Goal: Information Seeking & Learning: Learn about a topic

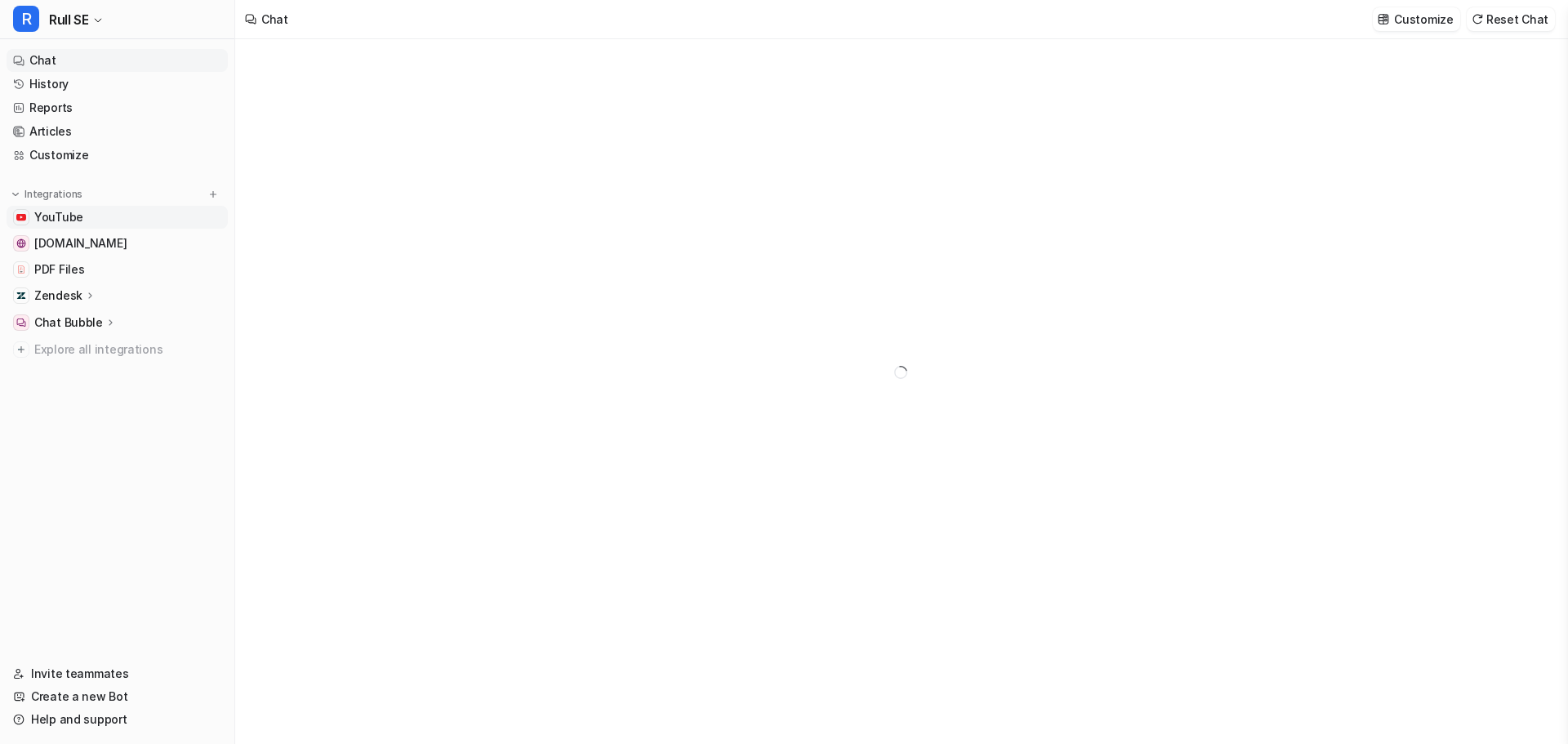
type textarea "**********"
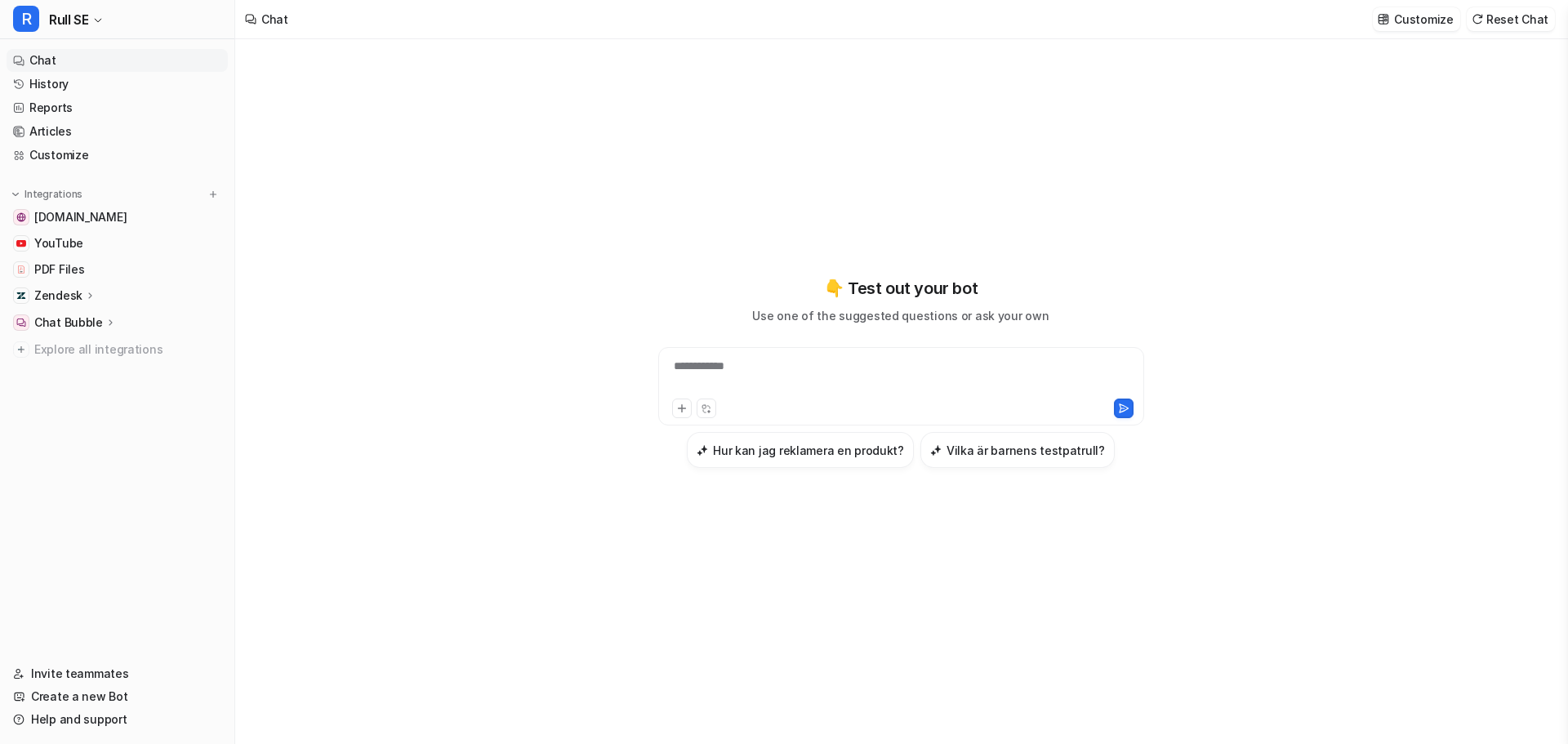
click at [44, 58] on link "Chat" at bounding box center [117, 61] width 221 height 23
click at [39, 82] on link "History" at bounding box center [117, 84] width 221 height 23
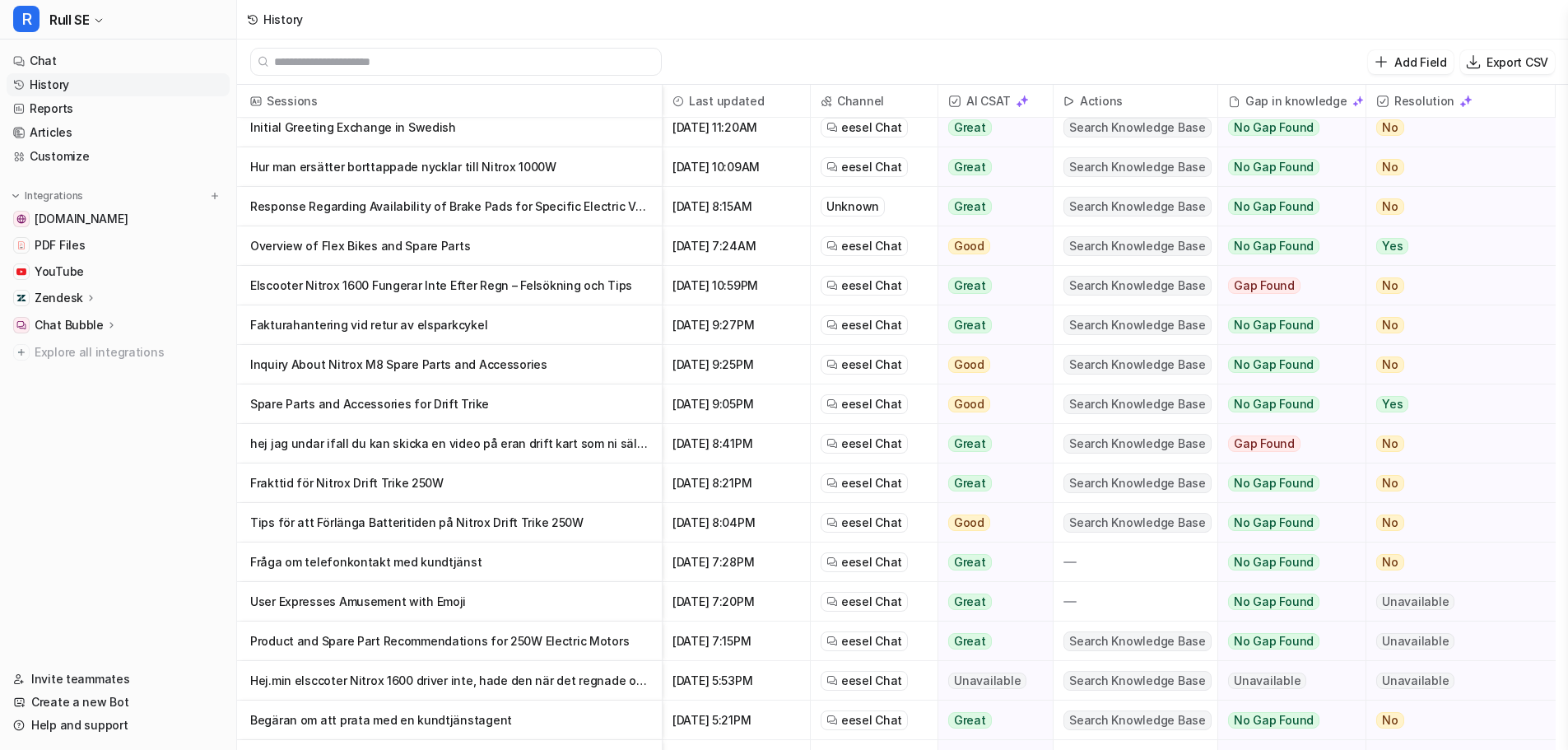
scroll to position [165, 0]
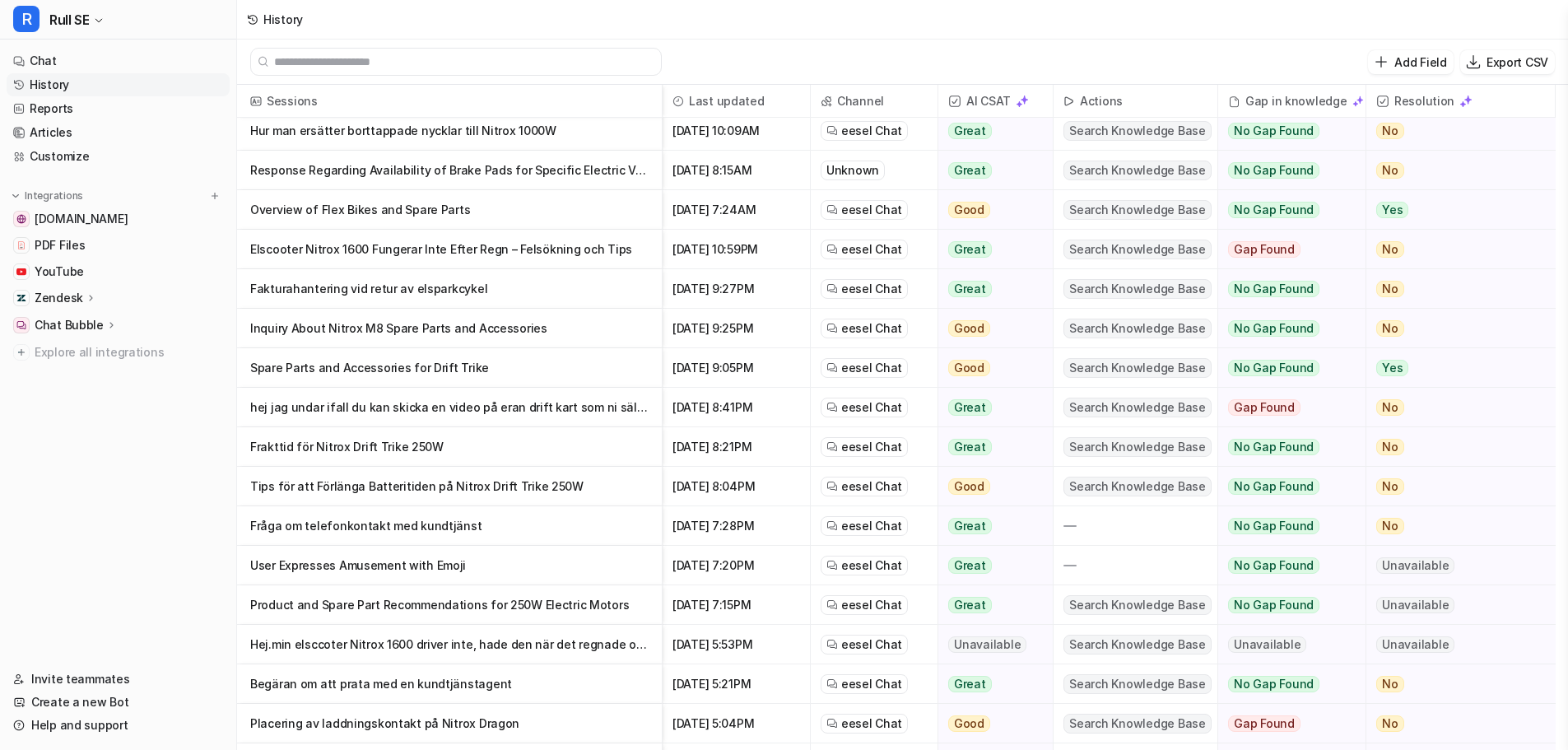
click at [352, 291] on p "Fakturahantering vid retur av elsparkcykel" at bounding box center [449, 288] width 399 height 40
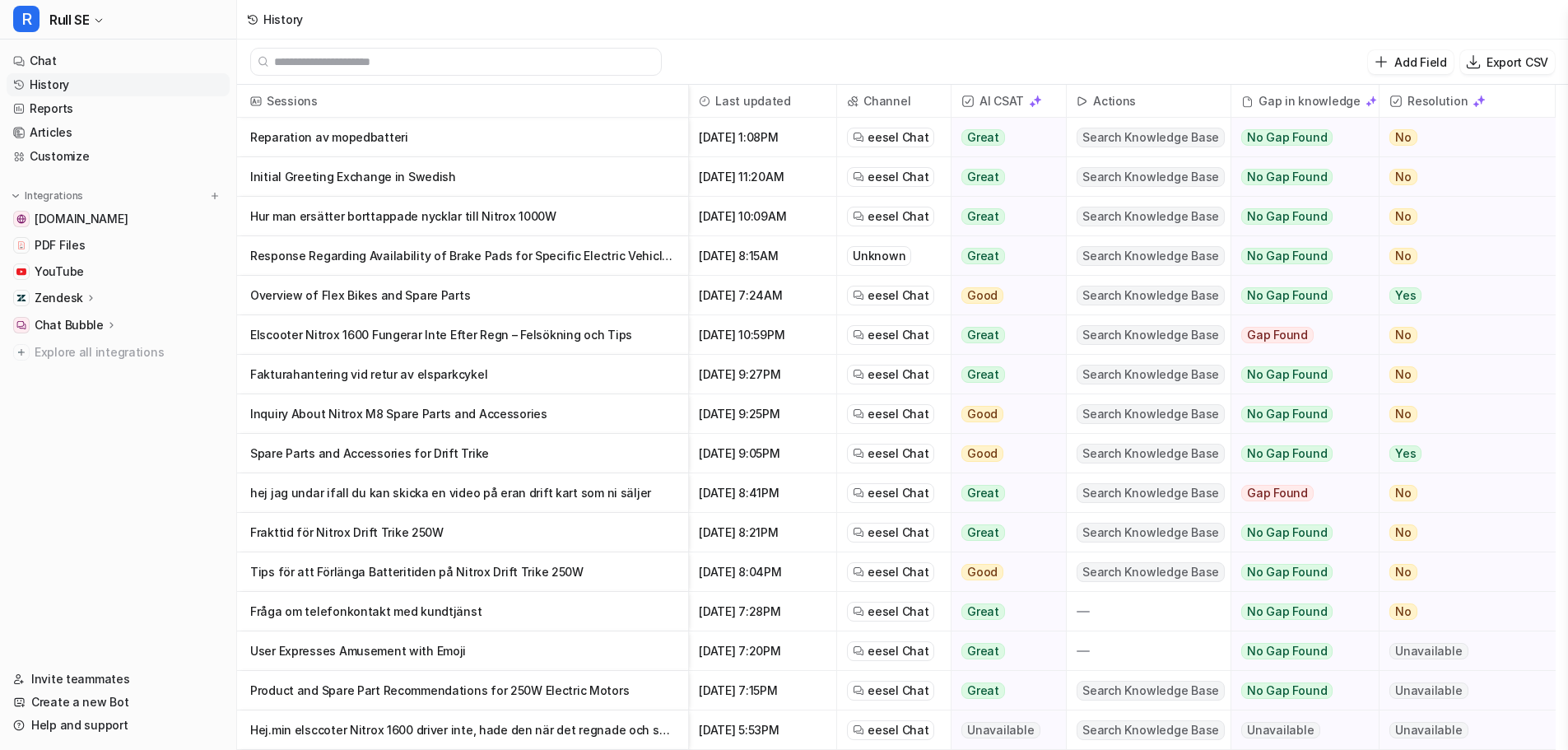
scroll to position [165, 0]
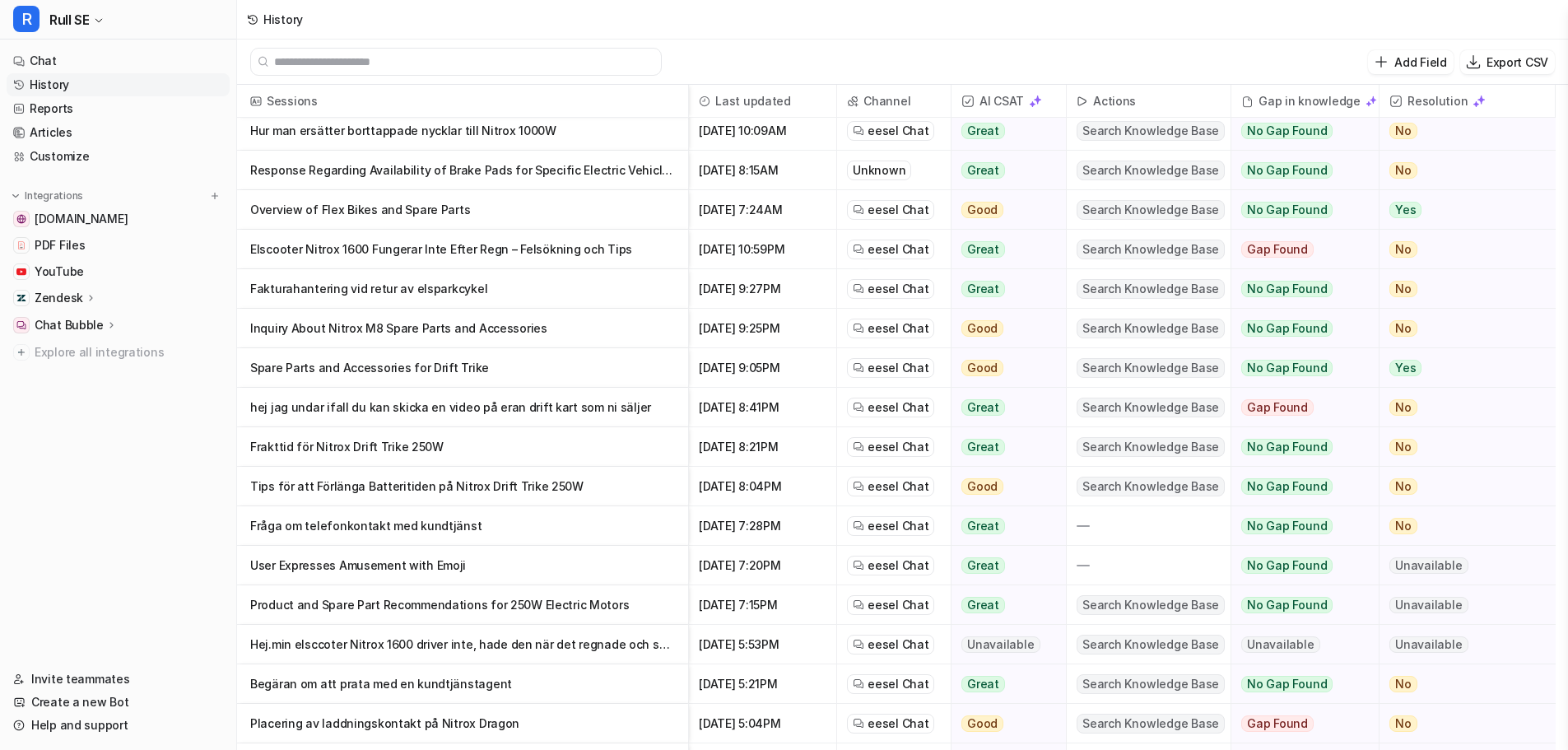
click at [305, 492] on p "Tips för att Förlänga Batteritiden på Nitrox Drift Trike 250W" at bounding box center [463, 486] width 425 height 40
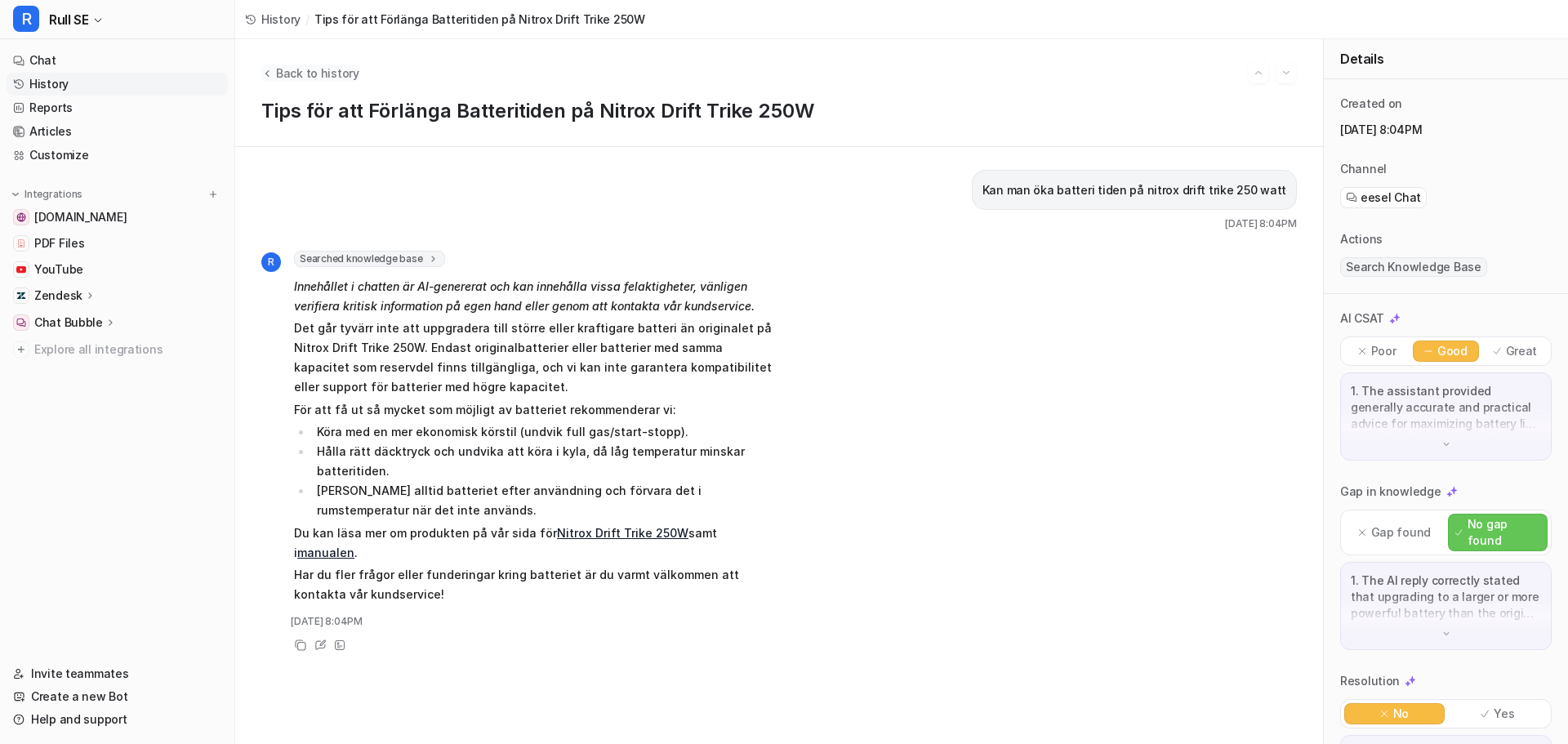
click at [275, 69] on button "Back to history" at bounding box center [311, 74] width 98 height 18
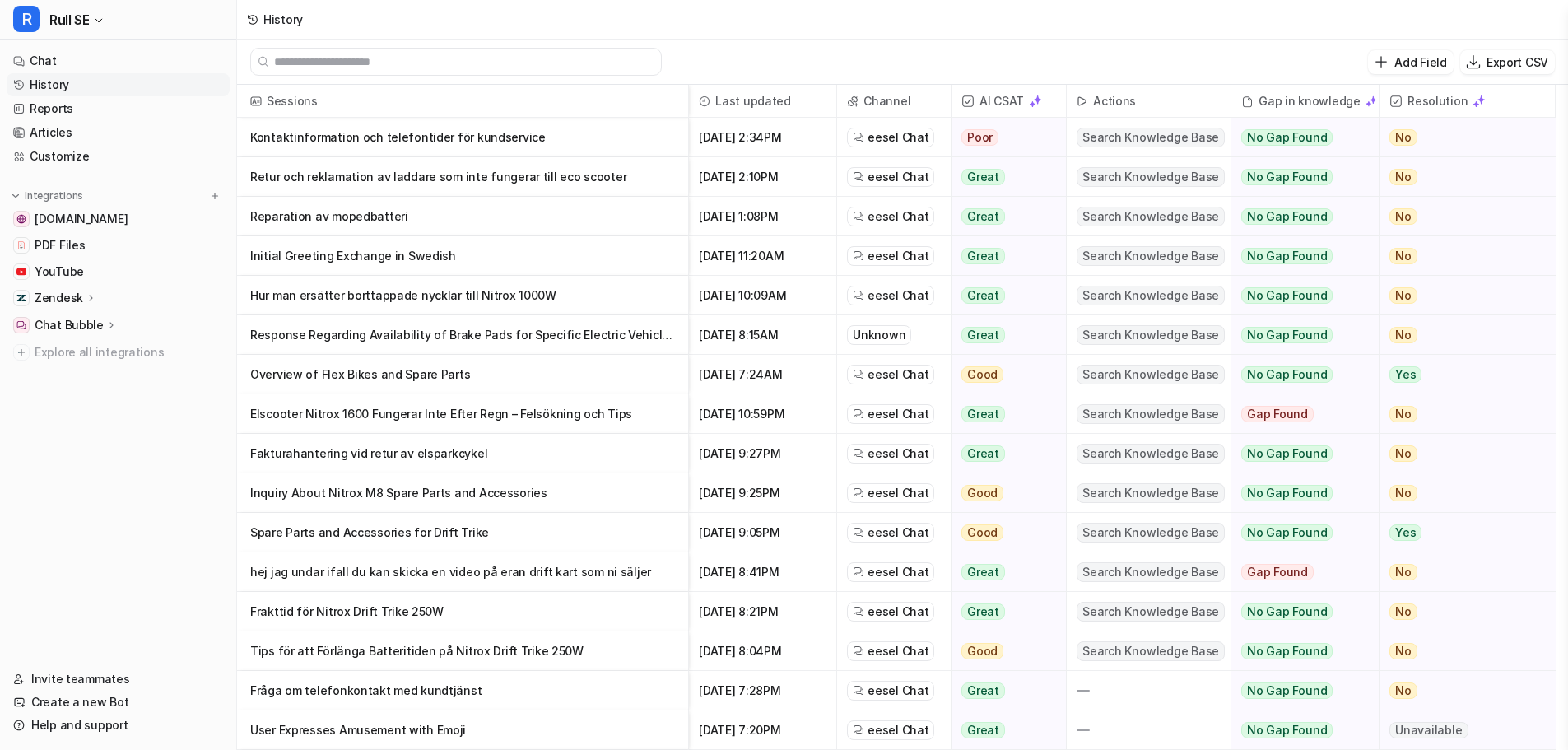
click at [336, 501] on p "Inquiry About Nitrox M8 Spare Parts and Accessories" at bounding box center [463, 493] width 425 height 40
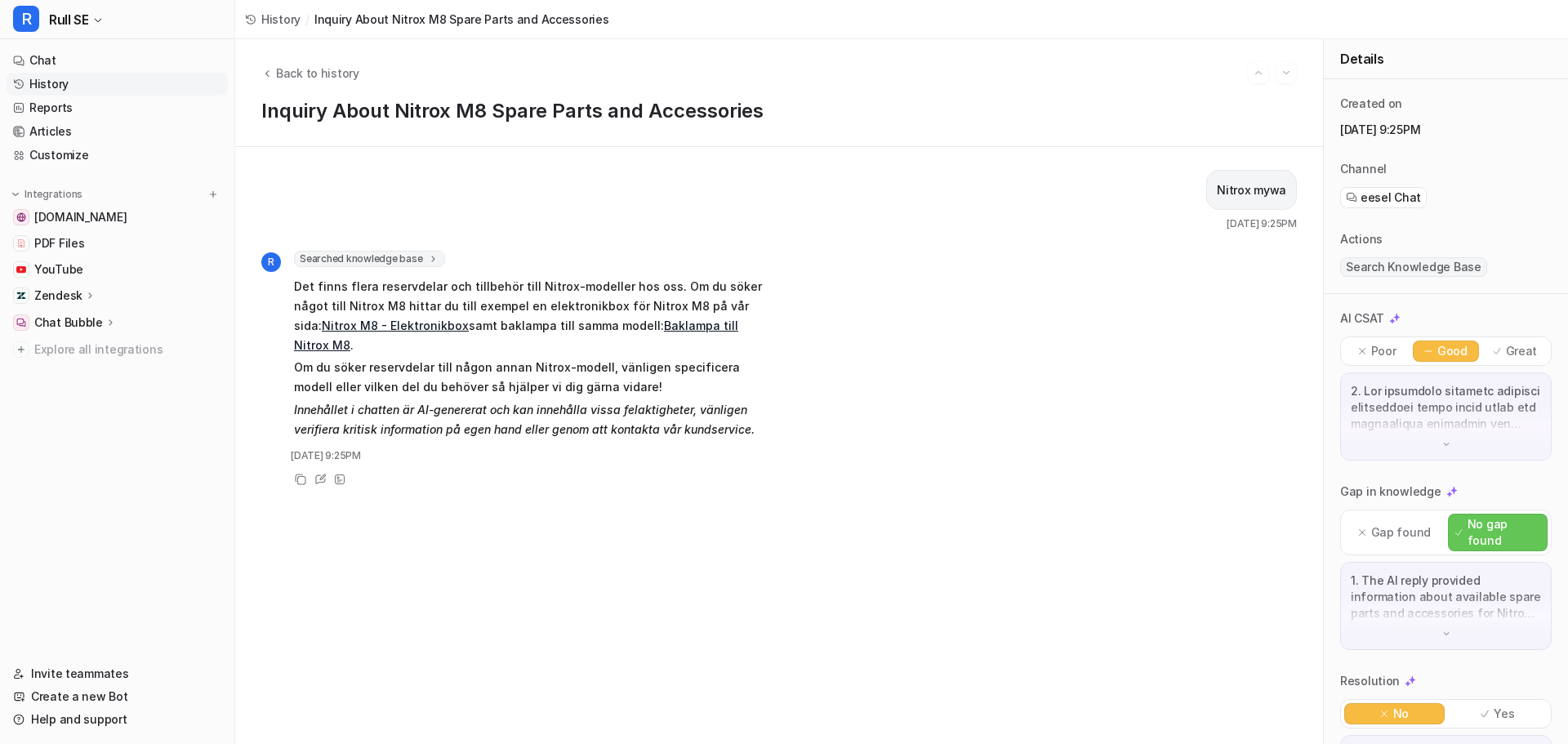
click at [260, 18] on link "History" at bounding box center [272, 19] width 55 height 18
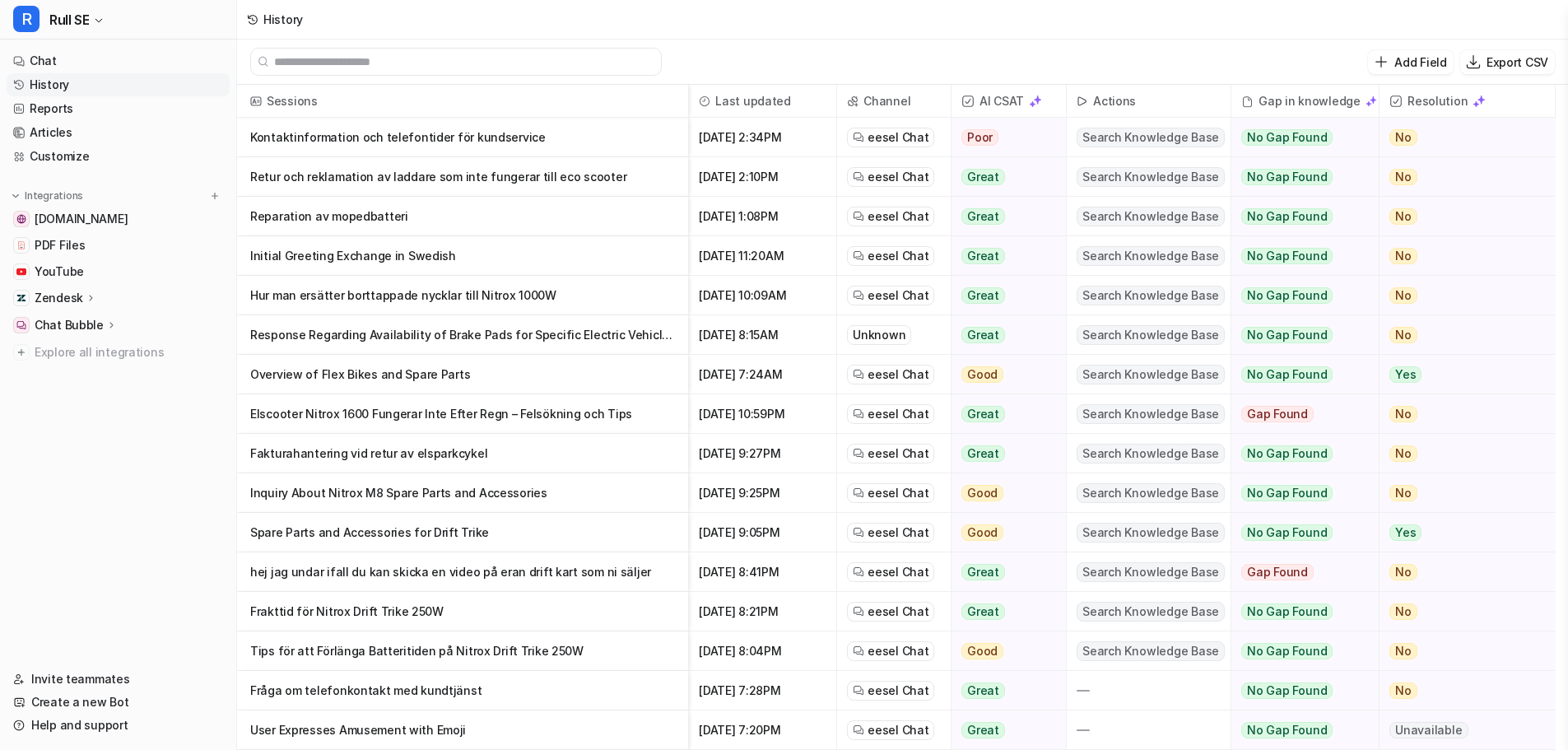
click at [416, 578] on p "hej jag undar ifall du kan skicka en video på eran drift kart som ni säljer" at bounding box center [463, 572] width 425 height 40
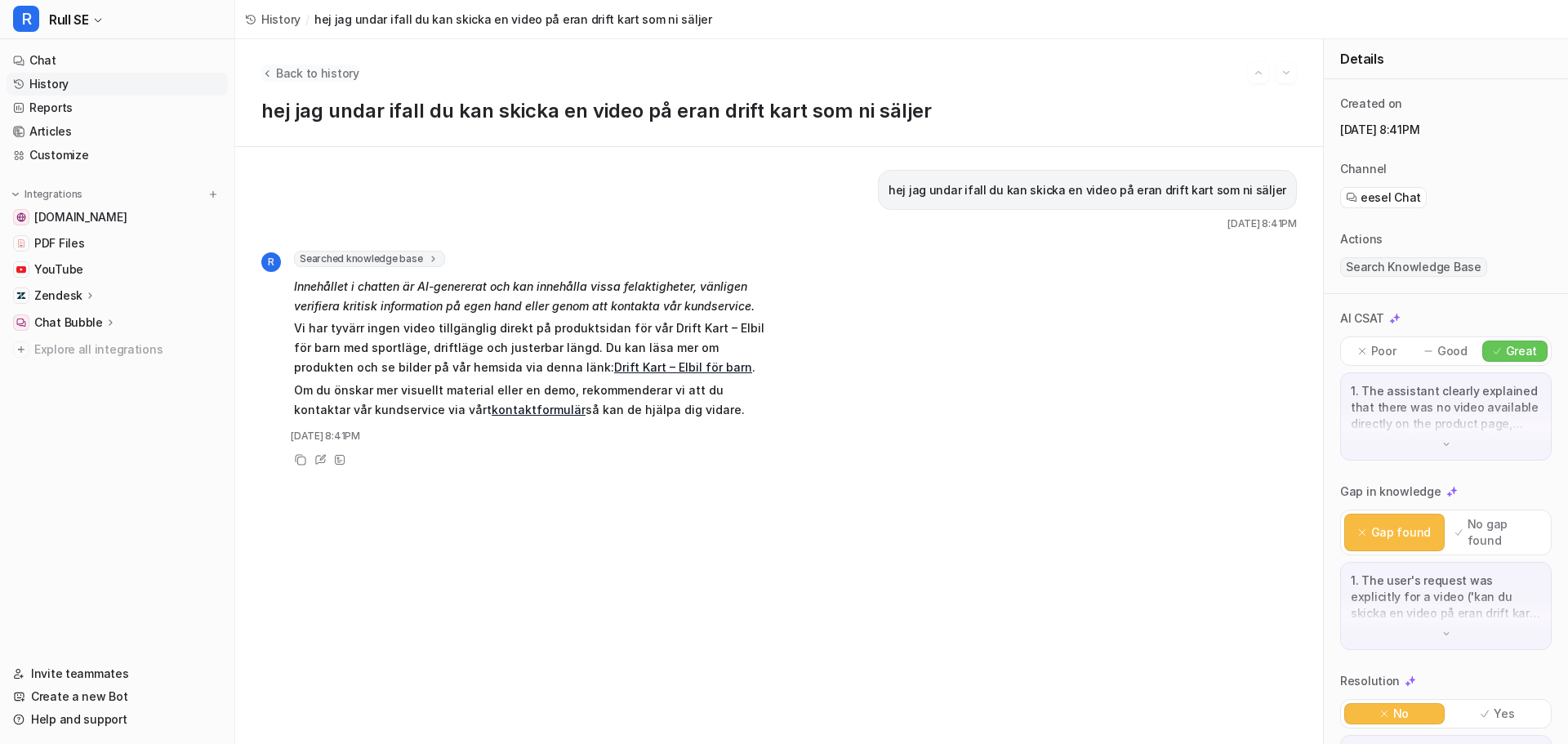
click at [288, 76] on span "Back to history" at bounding box center [318, 74] width 83 height 18
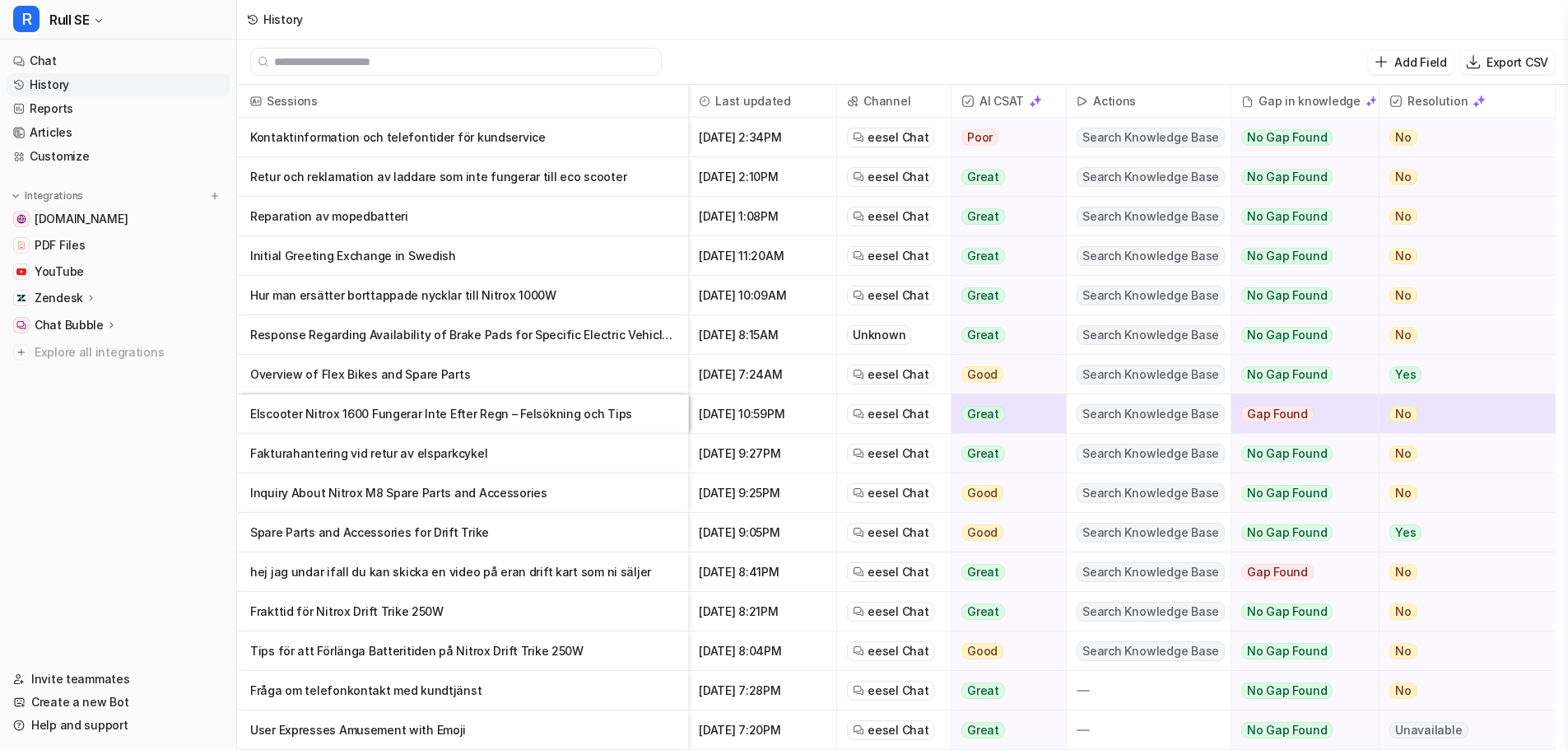
click at [378, 532] on p "Spare Parts and Accessories for Drift Trike" at bounding box center [463, 532] width 425 height 40
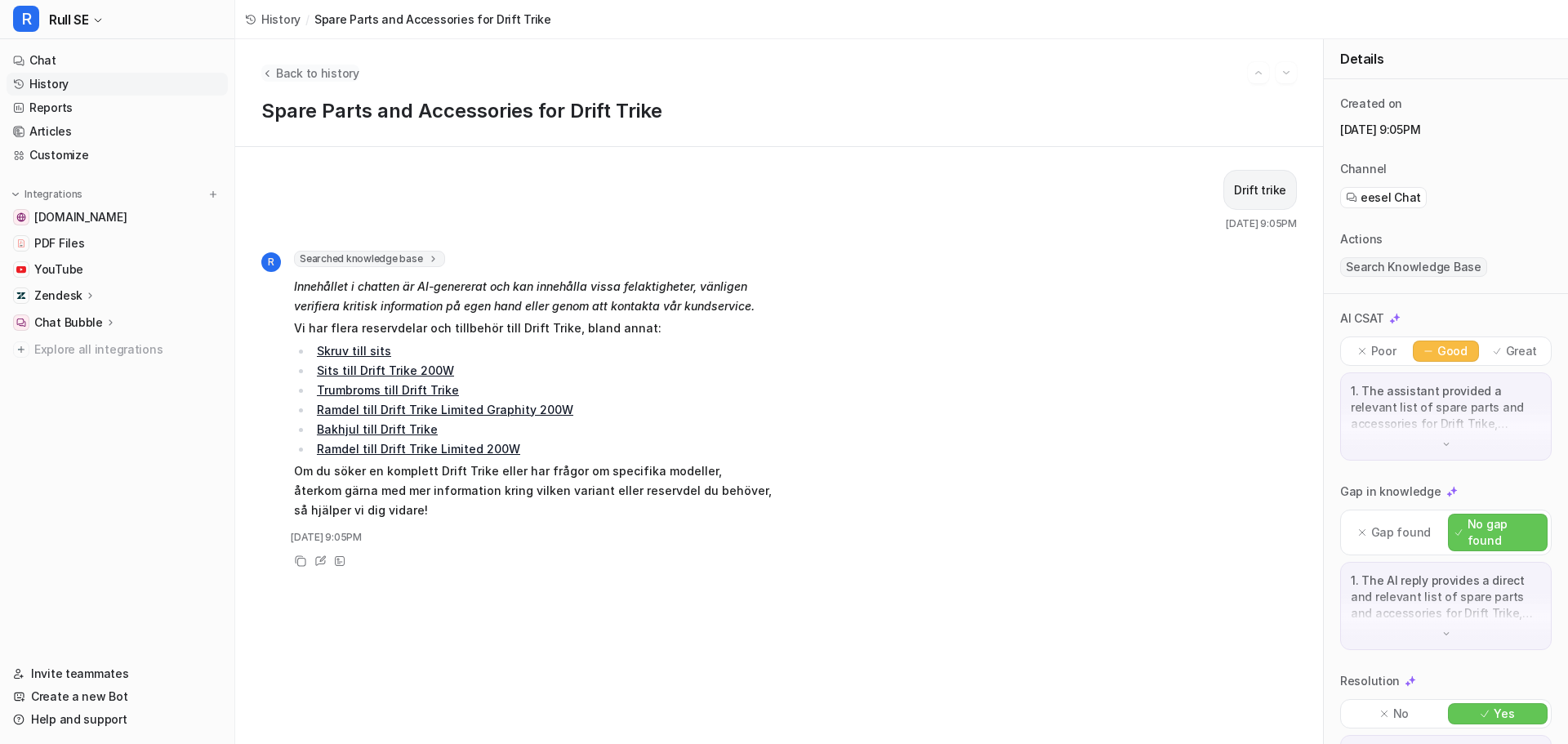
click at [297, 68] on span "Back to history" at bounding box center [318, 74] width 83 height 18
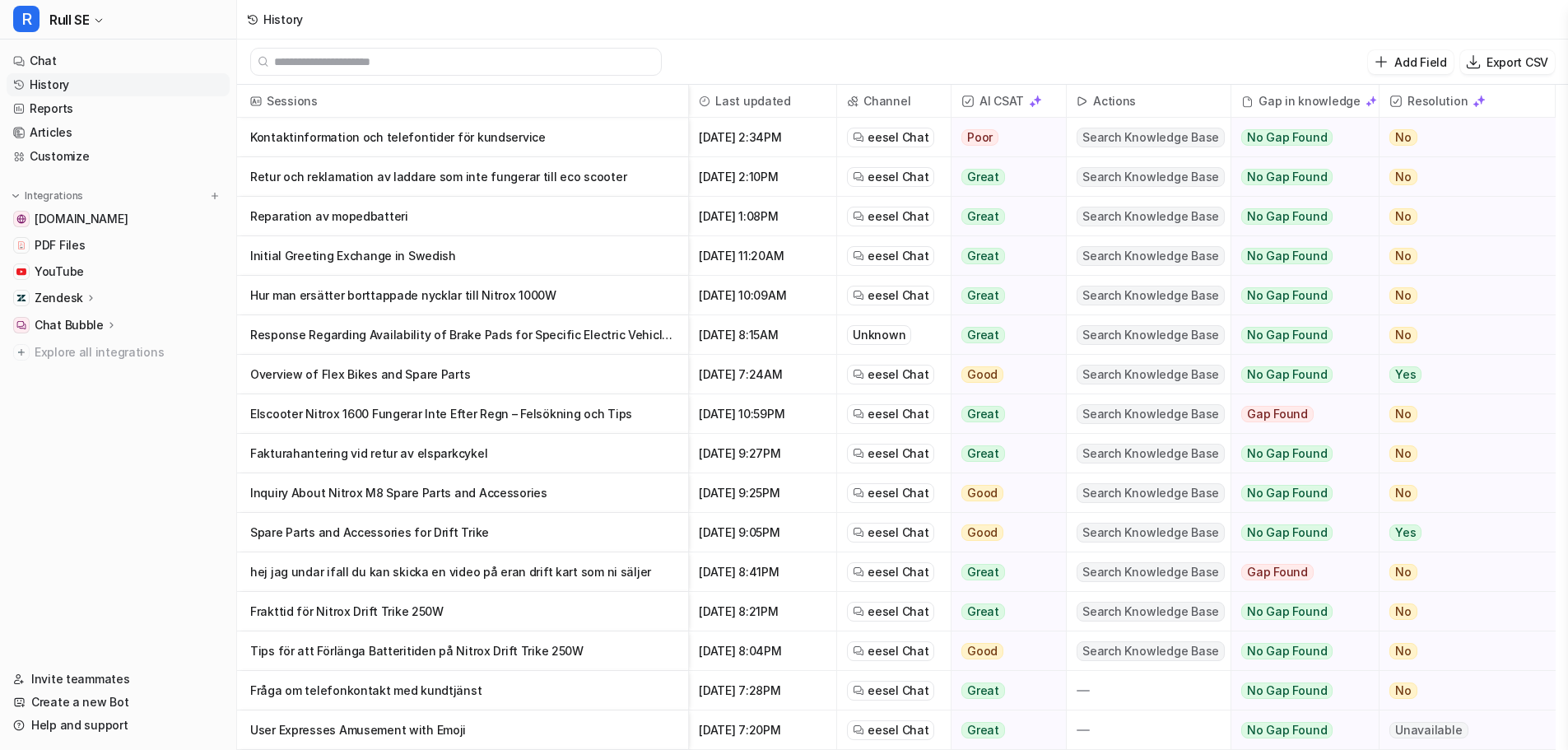
click at [335, 647] on p "Tips för att Förlänga Batteritiden på Nitrox Drift Trike 250W" at bounding box center [463, 651] width 425 height 40
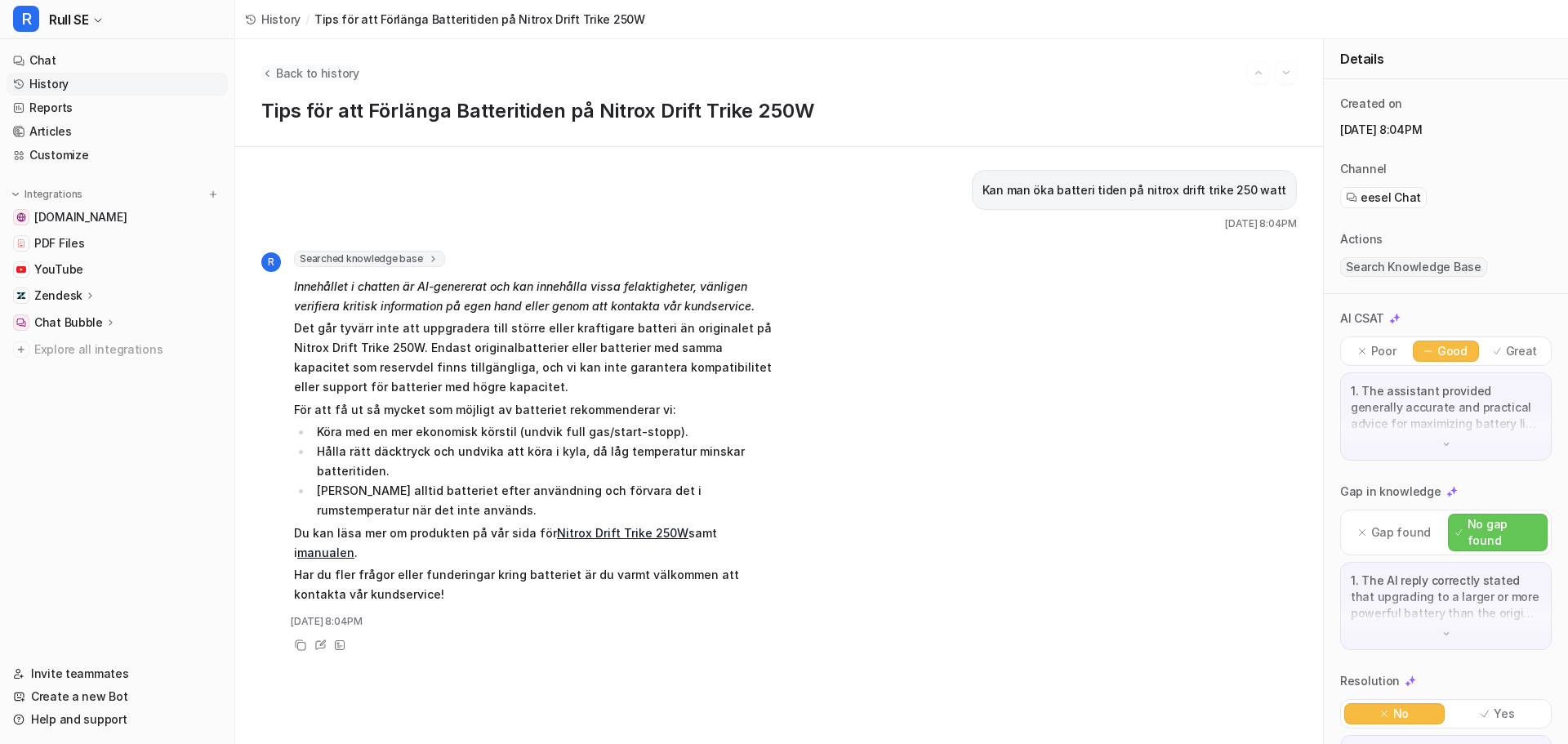
click at [311, 72] on span "Back to history" at bounding box center [318, 74] width 83 height 18
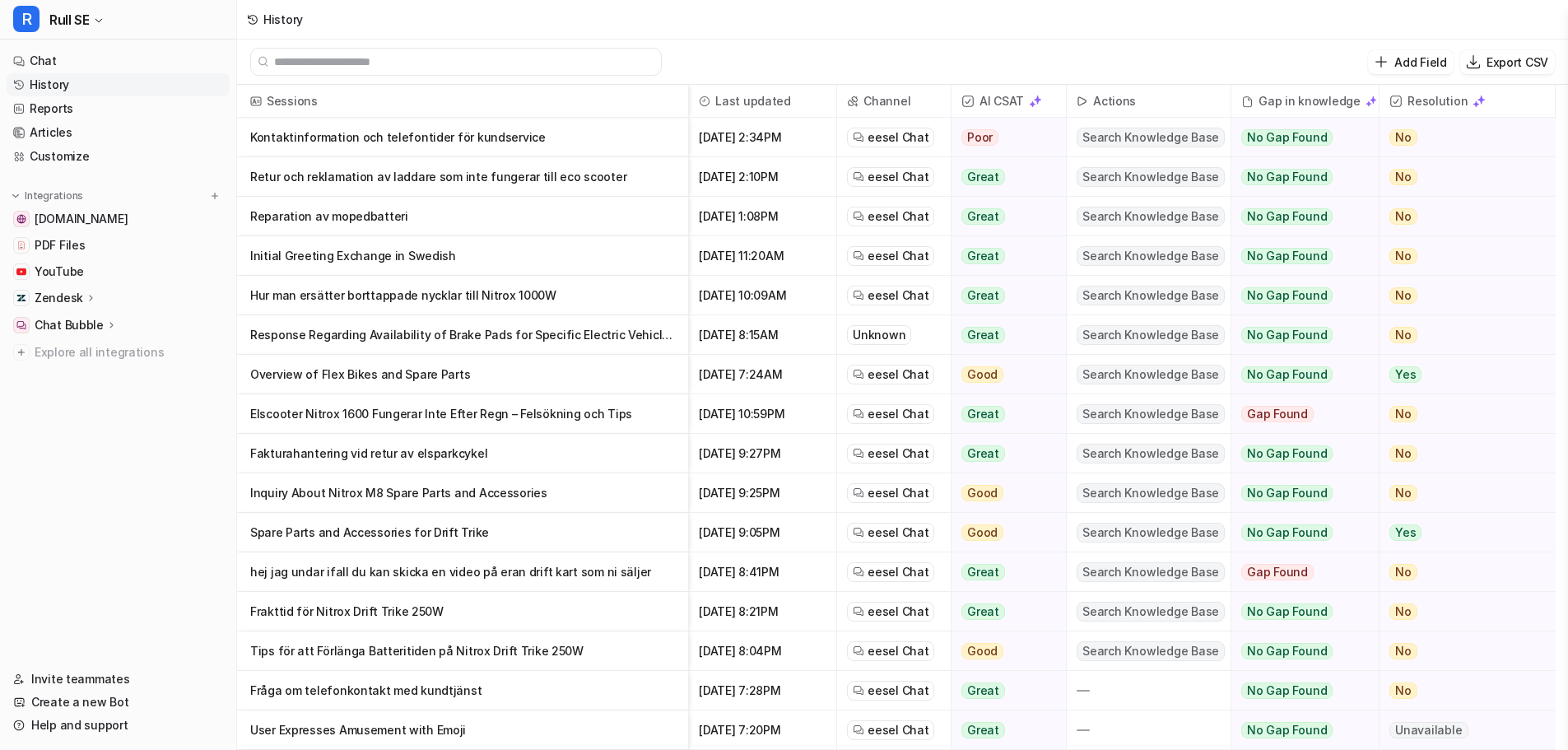
click at [346, 420] on p "Elscooter Nitrox 1600 Fungerar Inte Efter Regn – Felsökning och Tips" at bounding box center [463, 414] width 425 height 40
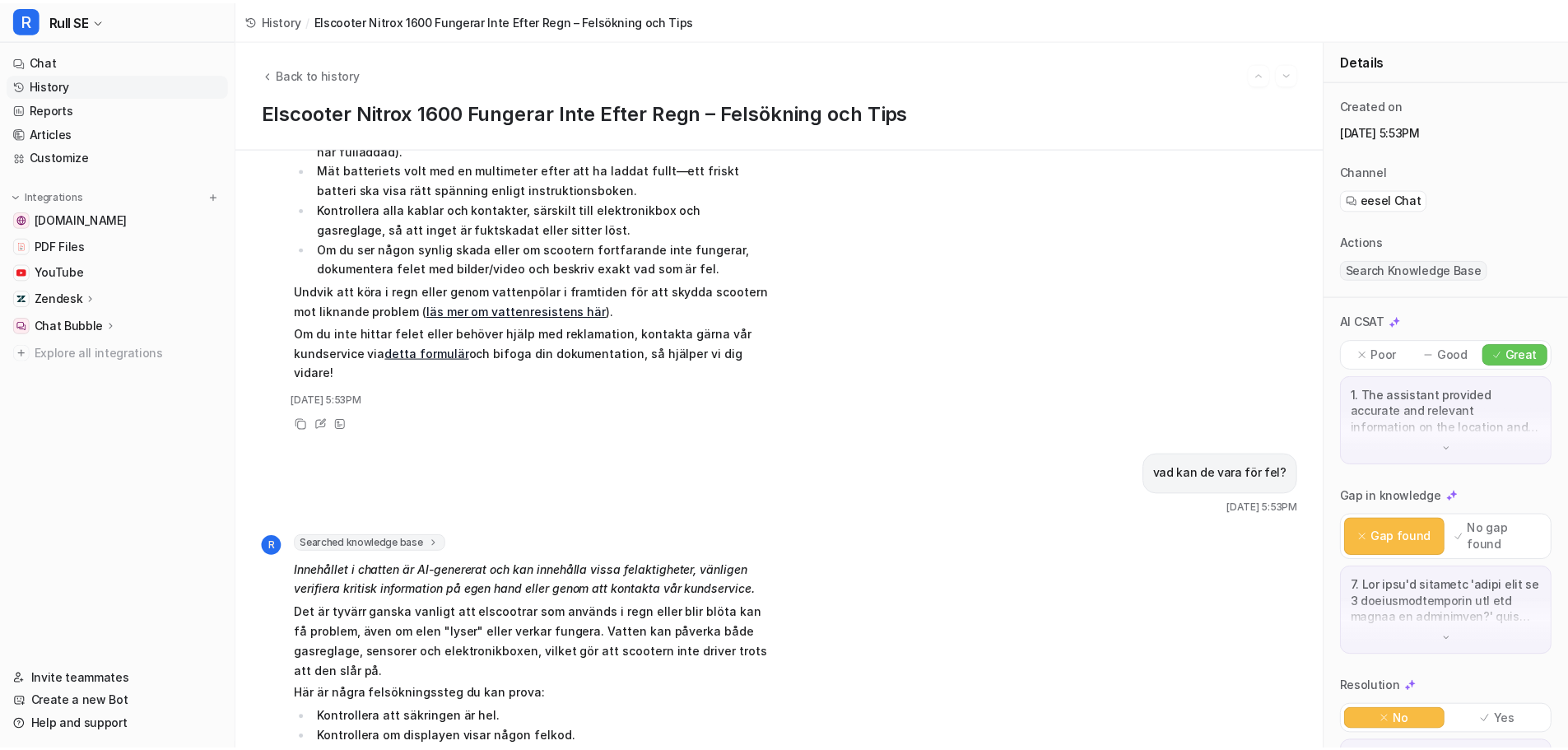
scroll to position [577, 0]
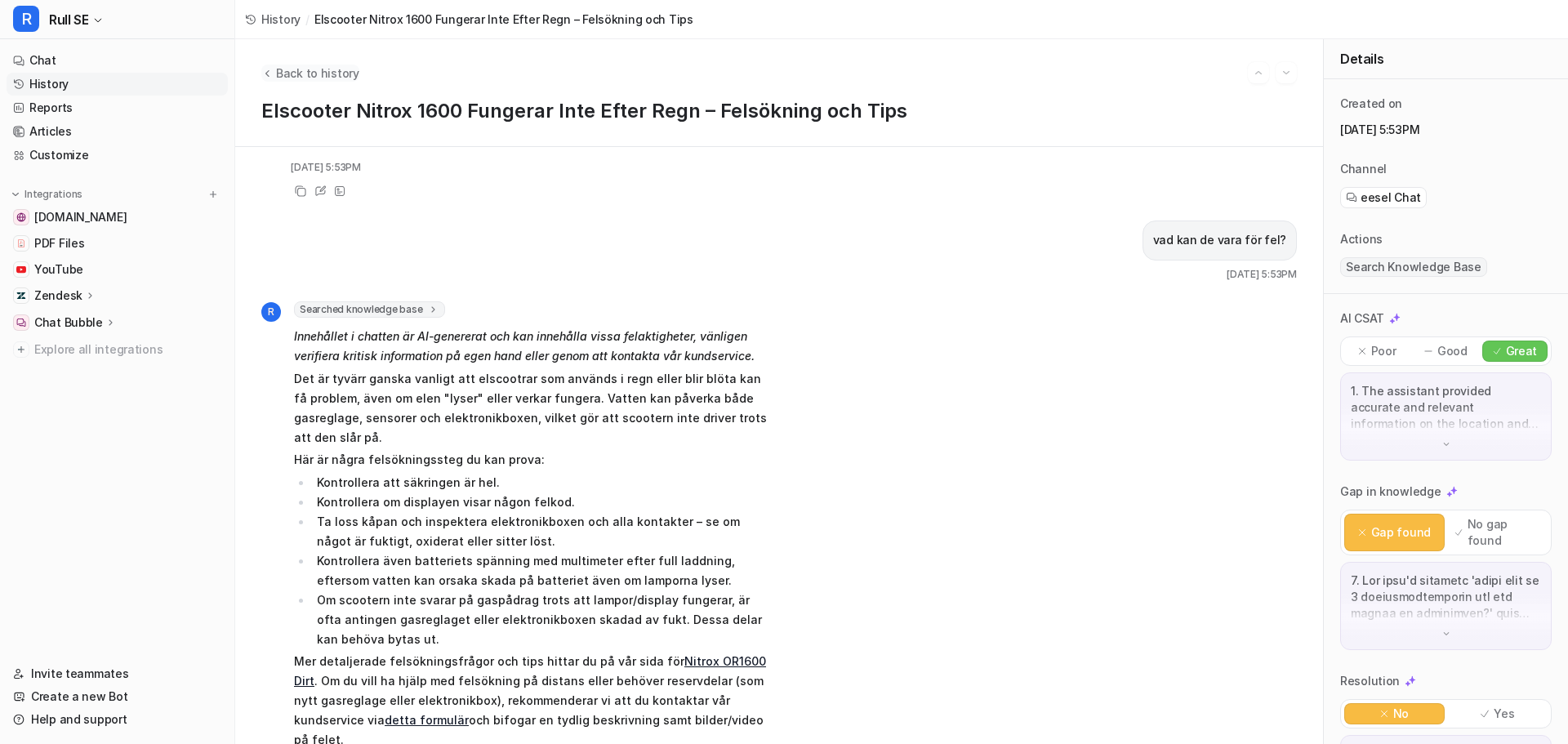
click at [319, 78] on span "Back to history" at bounding box center [318, 74] width 83 height 18
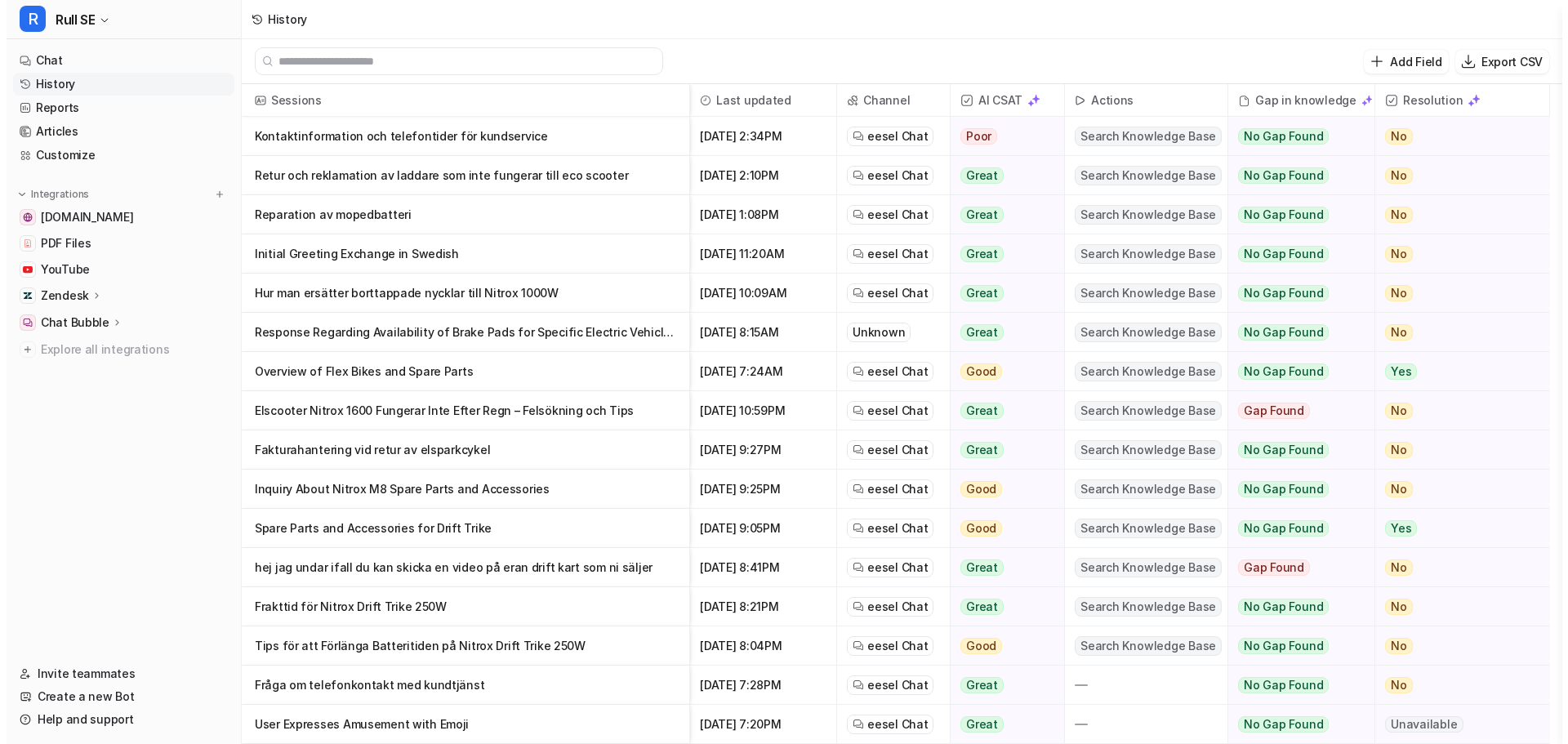
scroll to position [82, 0]
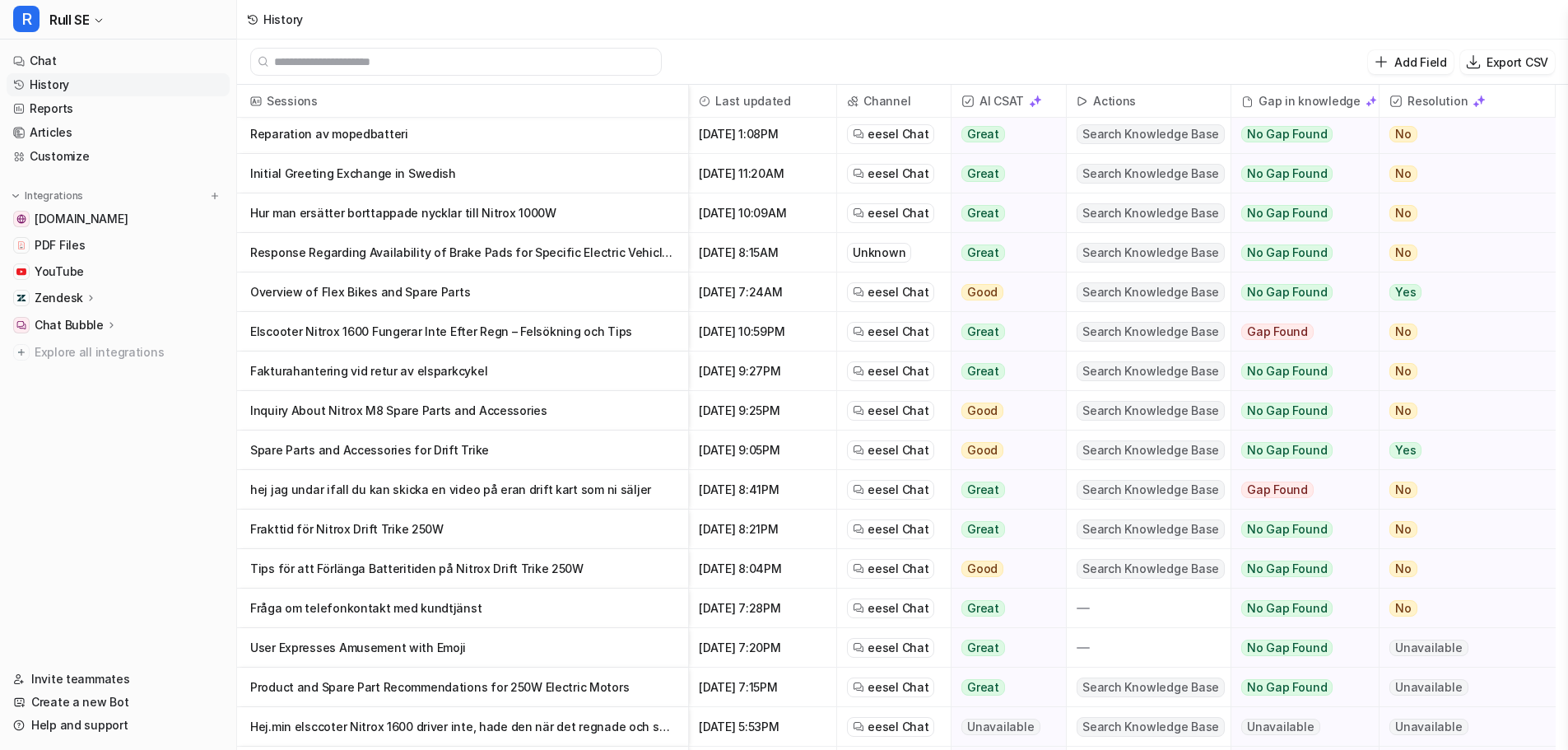
click at [342, 532] on p "Frakttid för Nitrox Drift Trike 250W" at bounding box center [463, 529] width 425 height 40
